Goal: Information Seeking & Learning: Check status

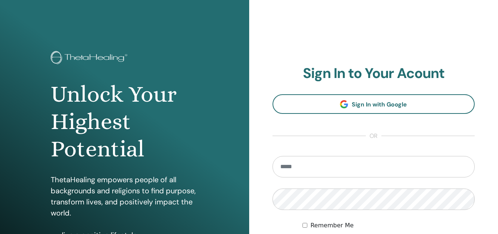
click at [294, 168] on input "email" at bounding box center [374, 166] width 203 height 21
type input "**********"
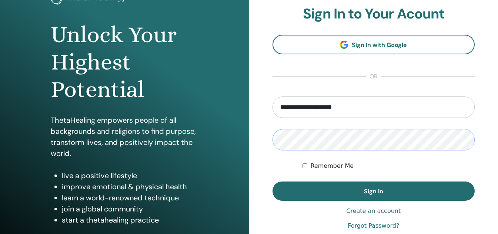
scroll to position [67, 0]
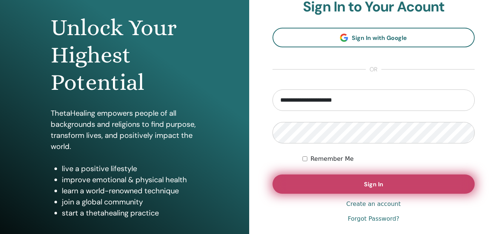
click at [404, 189] on button "Sign In" at bounding box center [374, 184] width 203 height 19
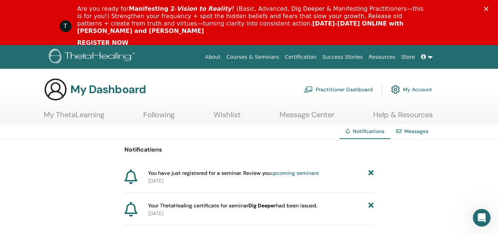
click at [489, 10] on icon "Fermer" at bounding box center [486, 9] width 4 height 4
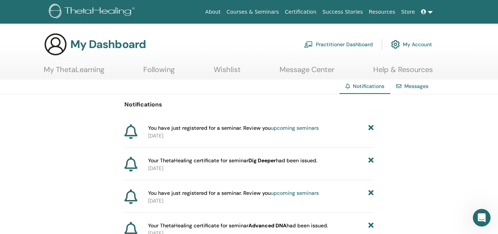
click at [86, 75] on link "My ThetaLearning" at bounding box center [74, 72] width 61 height 14
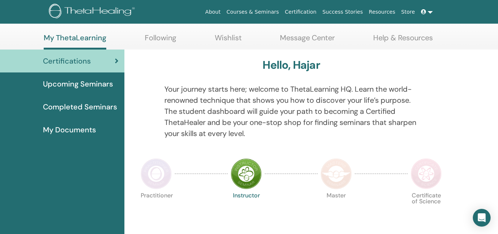
scroll to position [28, 0]
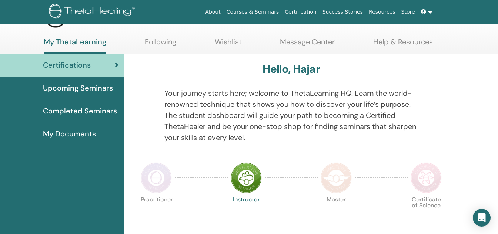
click at [67, 84] on span "Upcoming Seminars" at bounding box center [78, 88] width 70 height 11
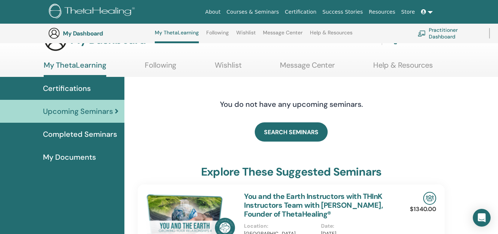
scroll to position [18, 0]
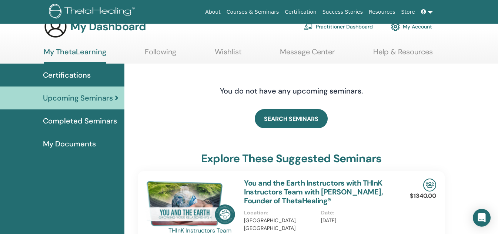
click at [92, 116] on span "Completed Seminars" at bounding box center [80, 121] width 74 height 11
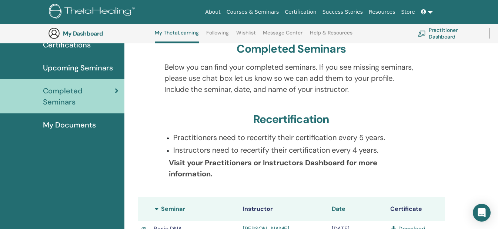
scroll to position [64, 0]
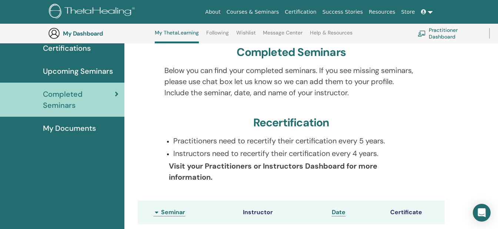
click at [71, 128] on span "My Documents" at bounding box center [69, 128] width 53 height 11
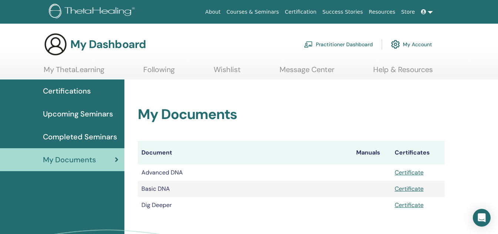
click at [70, 90] on span "Certifications" at bounding box center [67, 91] width 48 height 11
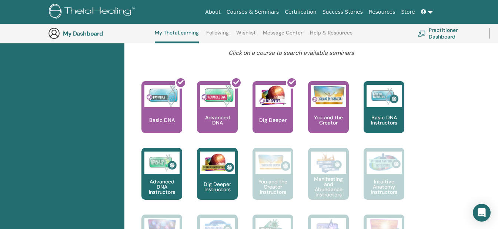
scroll to position [305, 0]
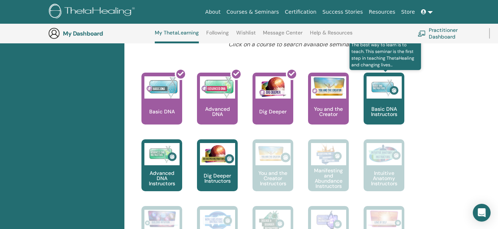
click at [389, 89] on img at bounding box center [384, 87] width 35 height 22
